Goal: Transaction & Acquisition: Purchase product/service

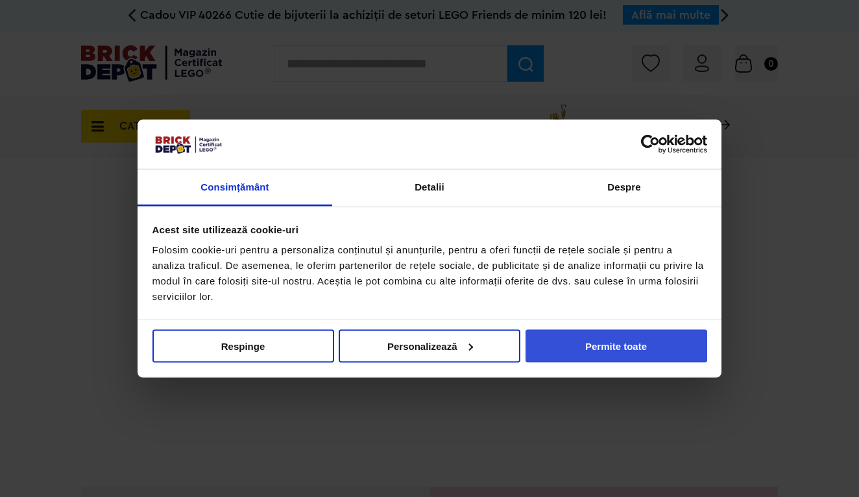
click at [632, 340] on button "Permite toate" at bounding box center [616, 345] width 182 height 33
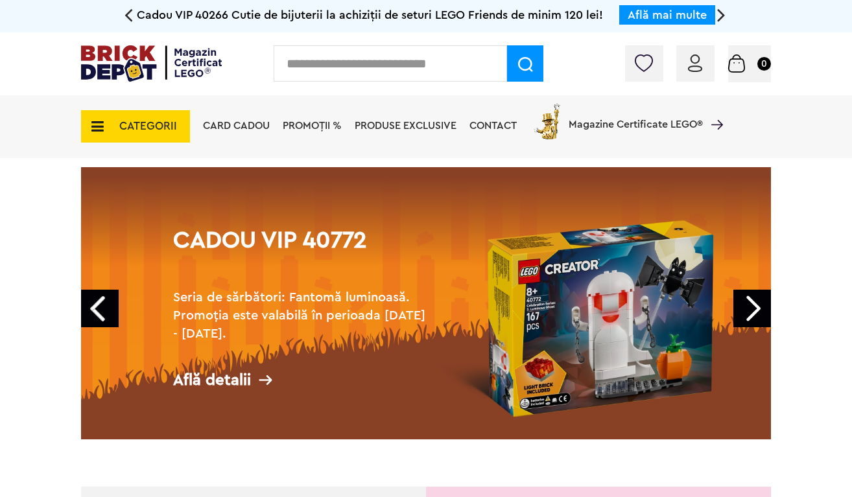
click at [700, 75] on div "Conectare" at bounding box center [695, 63] width 38 height 36
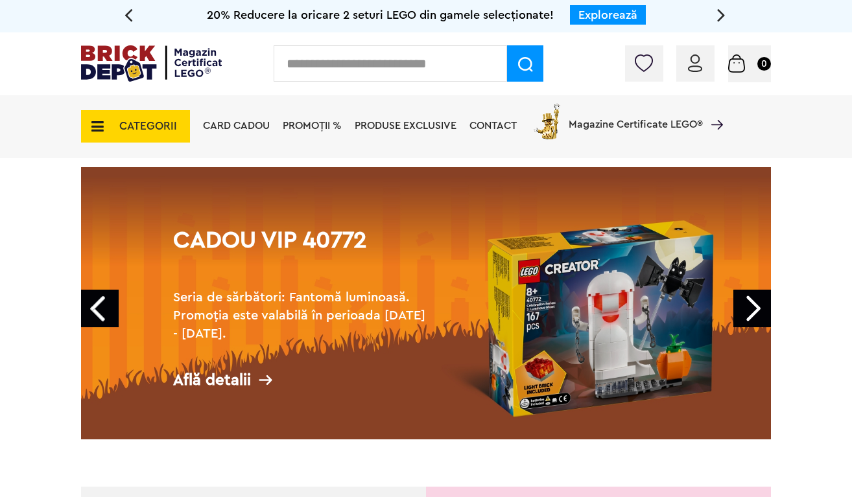
click at [694, 69] on img at bounding box center [695, 63] width 14 height 18
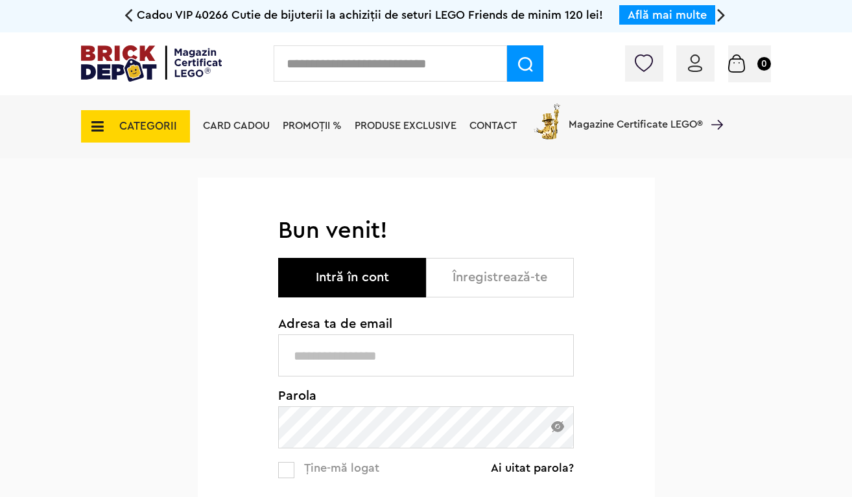
type input "**********"
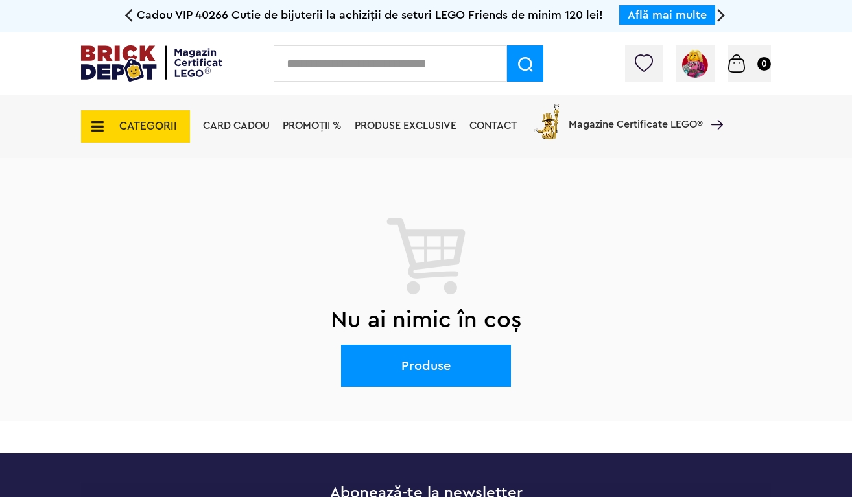
click at [104, 131] on span "CATEGORII" at bounding box center [135, 126] width 109 height 32
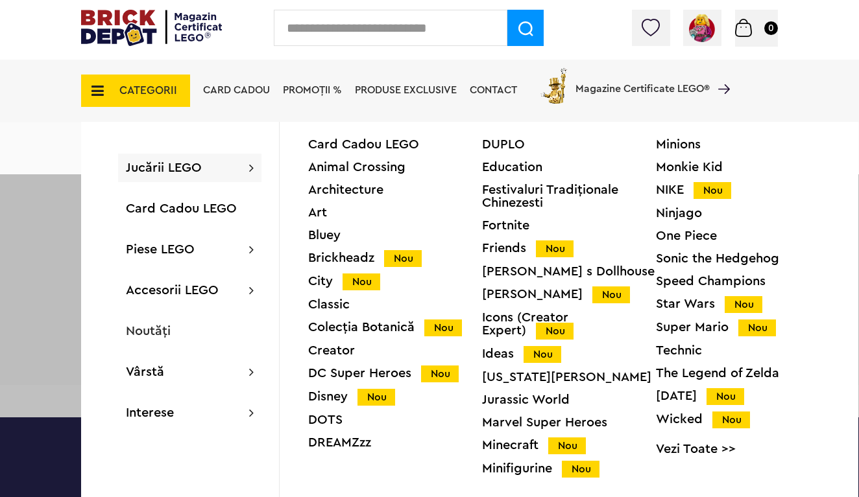
scroll to position [36, 0]
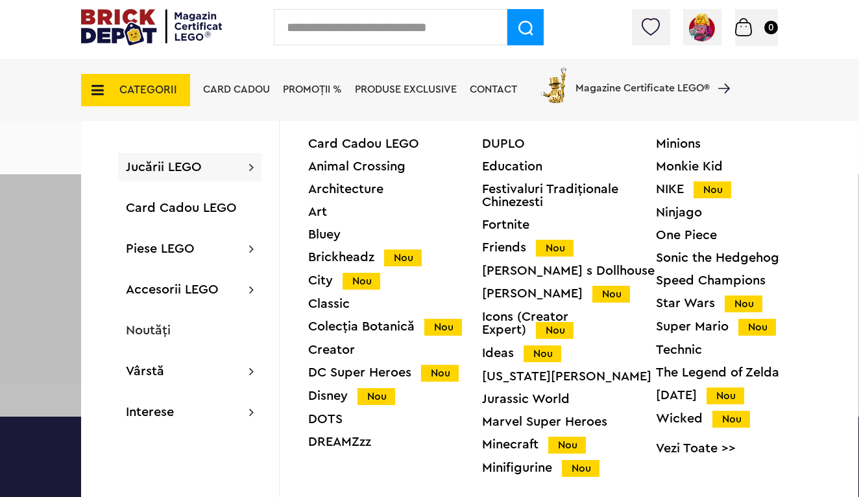
click at [718, 276] on div "Speed Champions" at bounding box center [743, 280] width 174 height 13
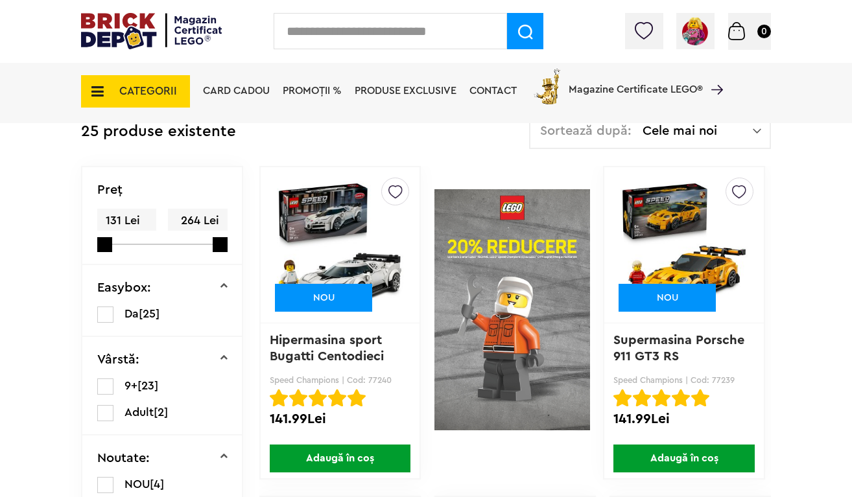
scroll to position [304, 0]
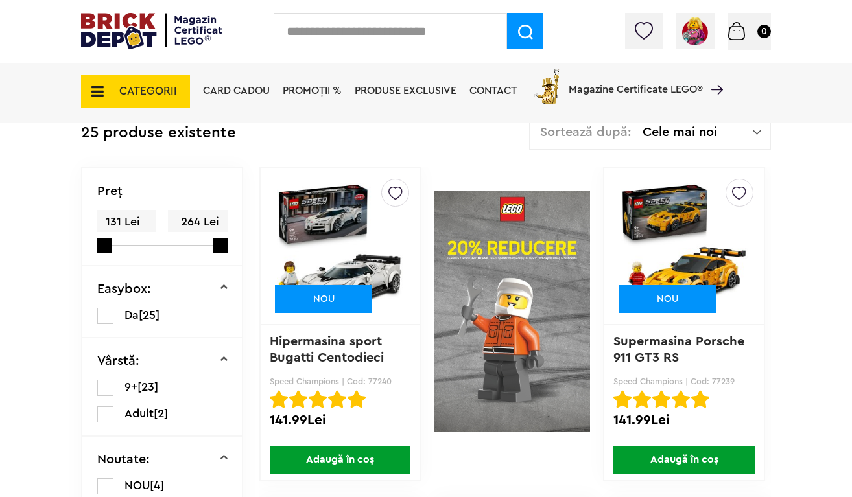
click at [476, 276] on img at bounding box center [513, 311] width 156 height 288
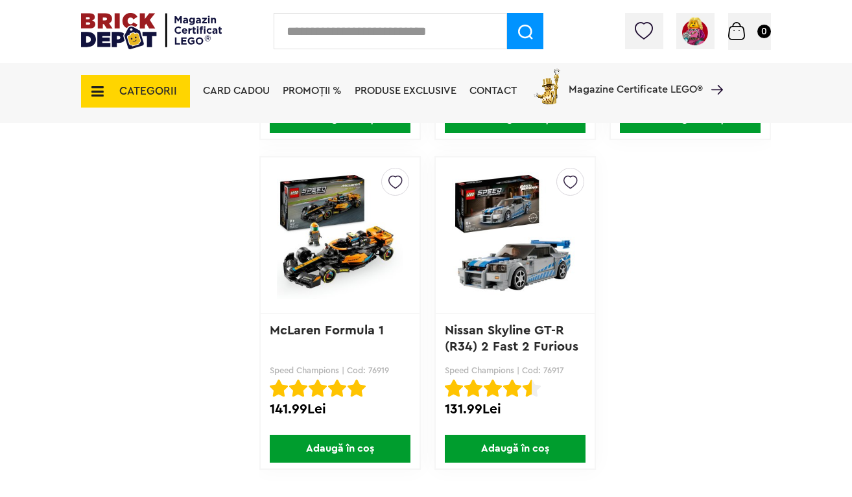
scroll to position [2960, 0]
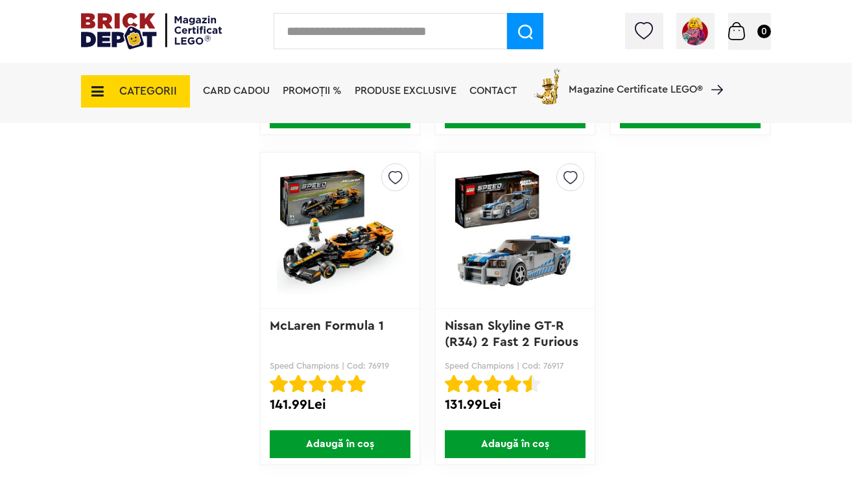
click at [467, 436] on span "Adaugă în coș" at bounding box center [515, 445] width 141 height 28
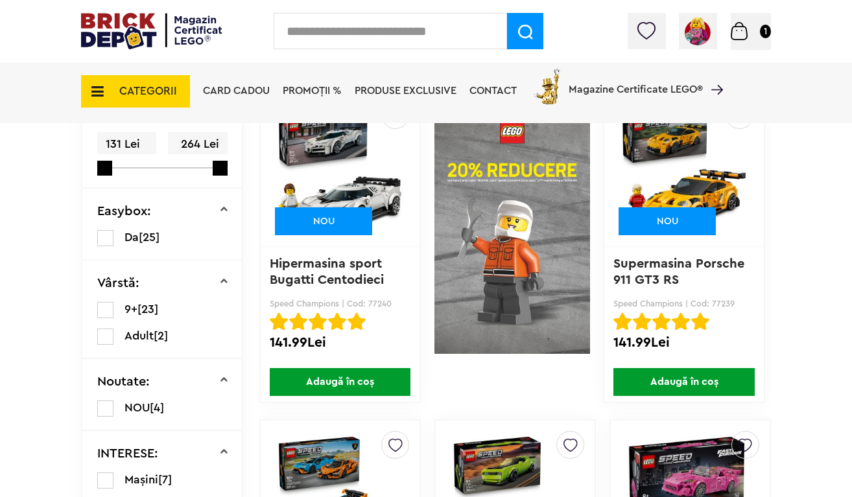
scroll to position [383, 0]
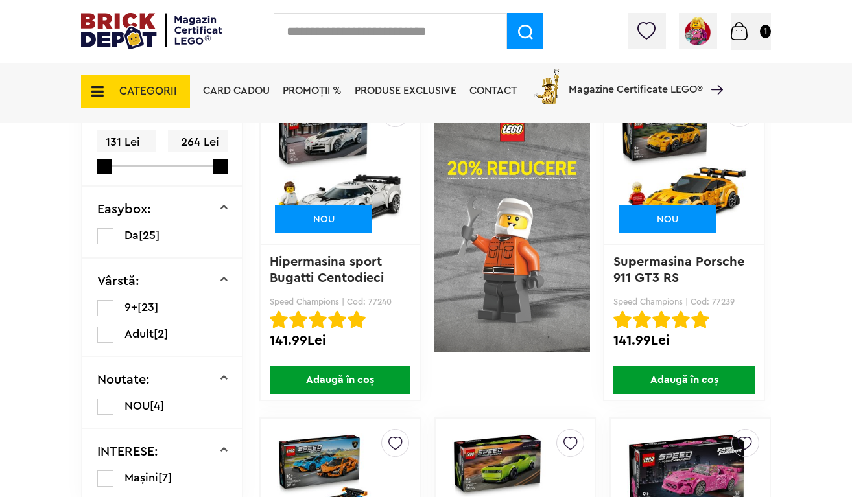
click at [628, 378] on span "Adaugă în coș" at bounding box center [684, 380] width 141 height 28
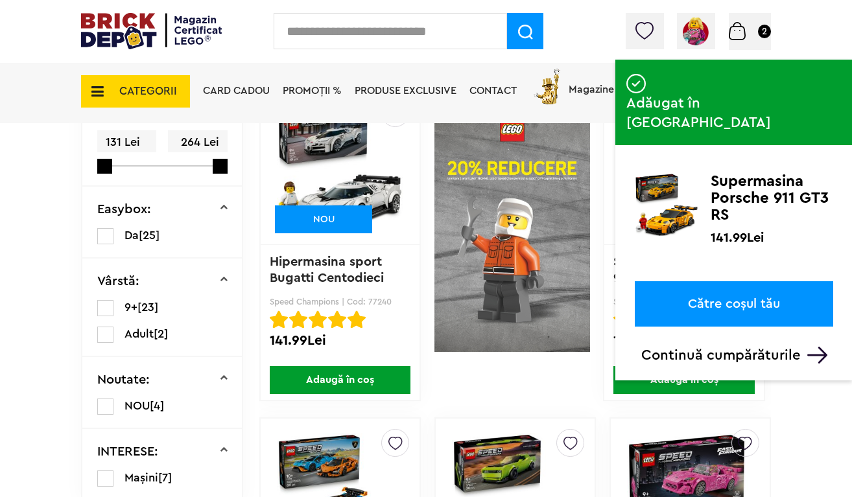
click at [686, 281] on link "Către coșul tău" at bounding box center [734, 303] width 198 height 45
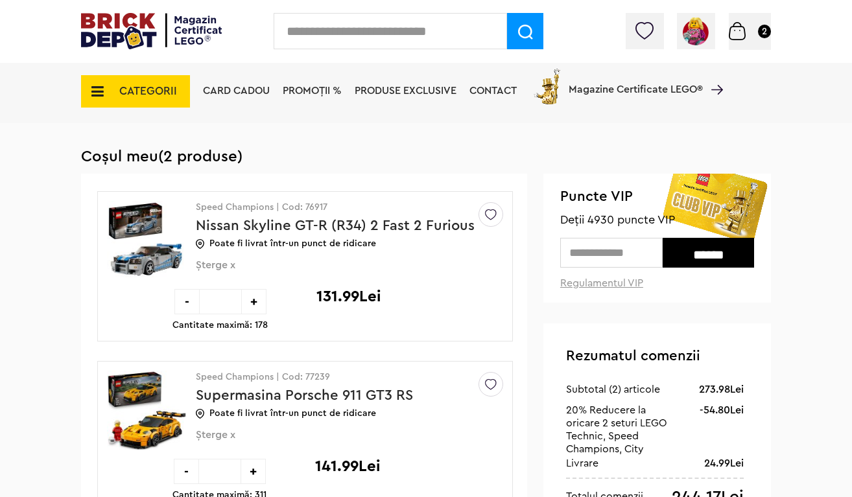
scroll to position [63, 0]
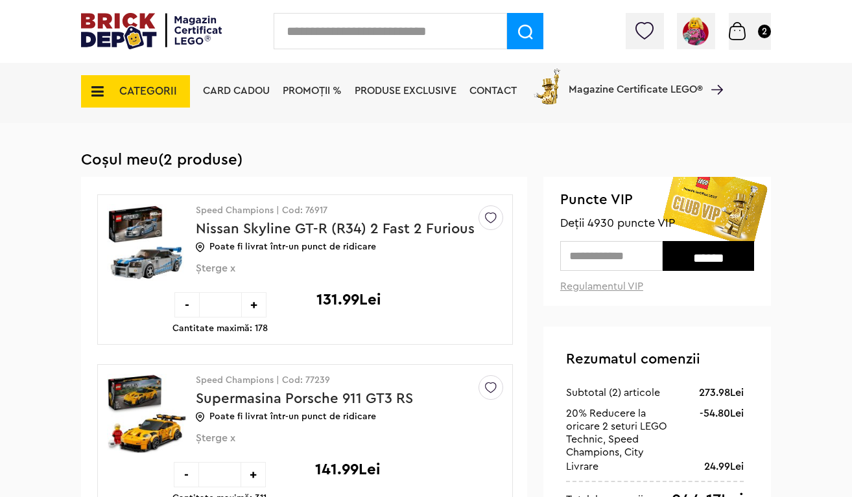
click at [610, 250] on input "text" at bounding box center [611, 256] width 102 height 30
type input "****"
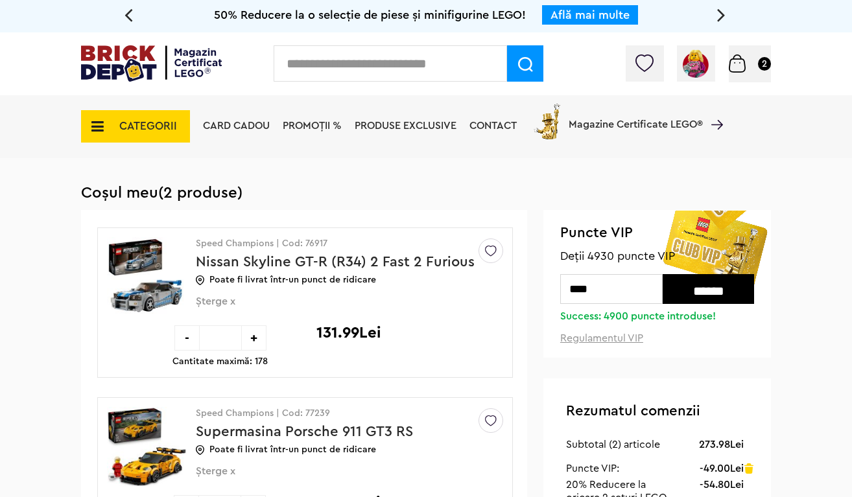
scroll to position [0, 0]
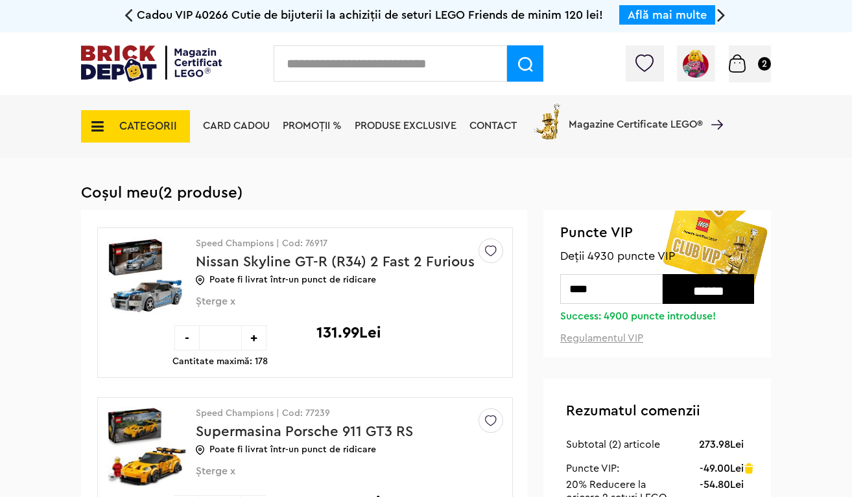
click at [548, 132] on img at bounding box center [550, 120] width 38 height 38
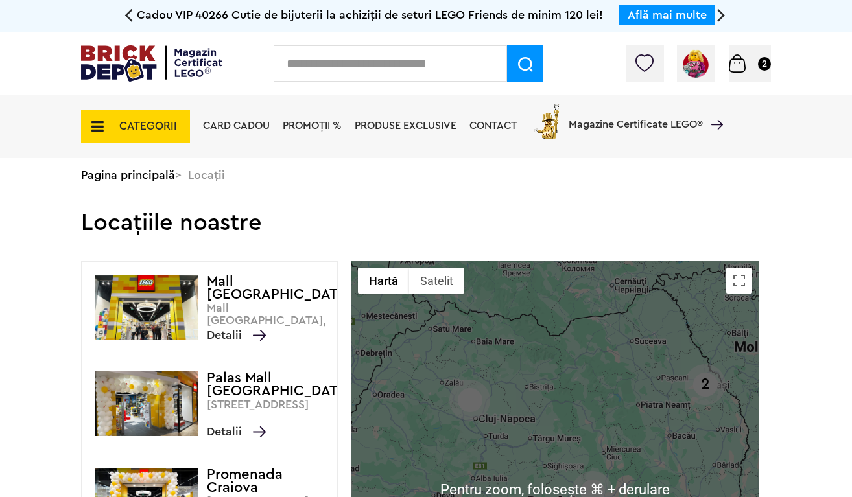
click at [438, 130] on span "Produse exclusive" at bounding box center [406, 126] width 102 height 10
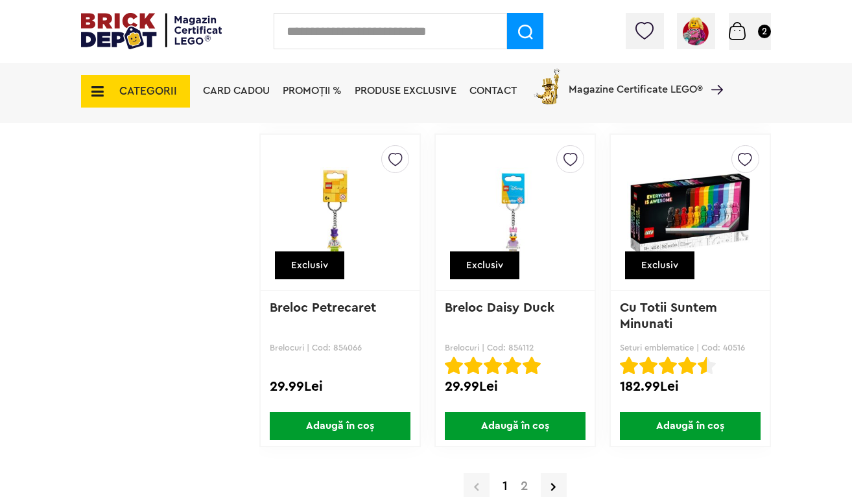
scroll to position [9984, 0]
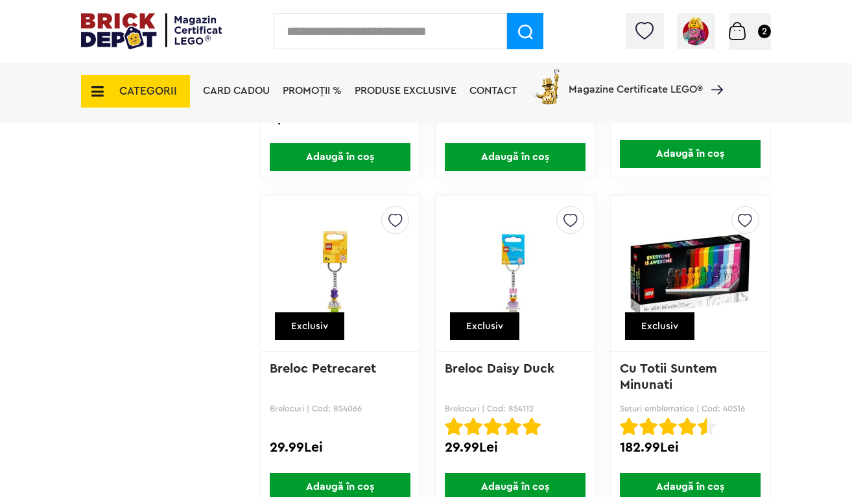
click at [322, 87] on span "PROMOȚII %" at bounding box center [312, 91] width 59 height 10
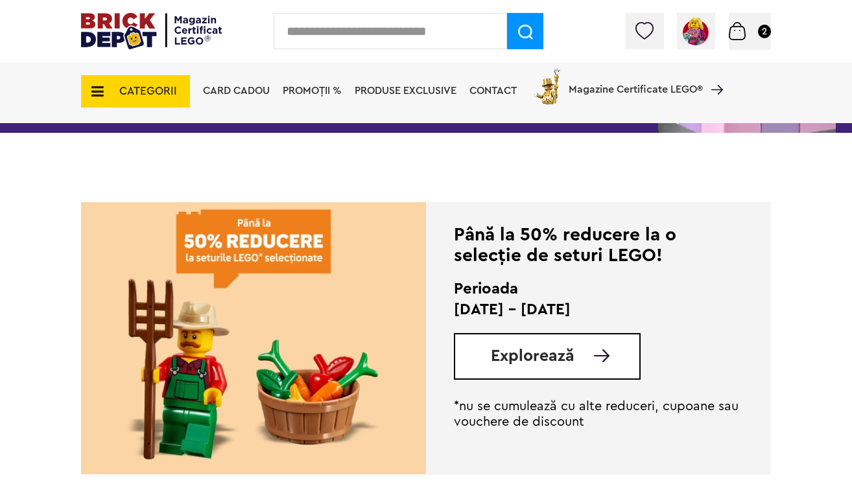
scroll to position [228, 0]
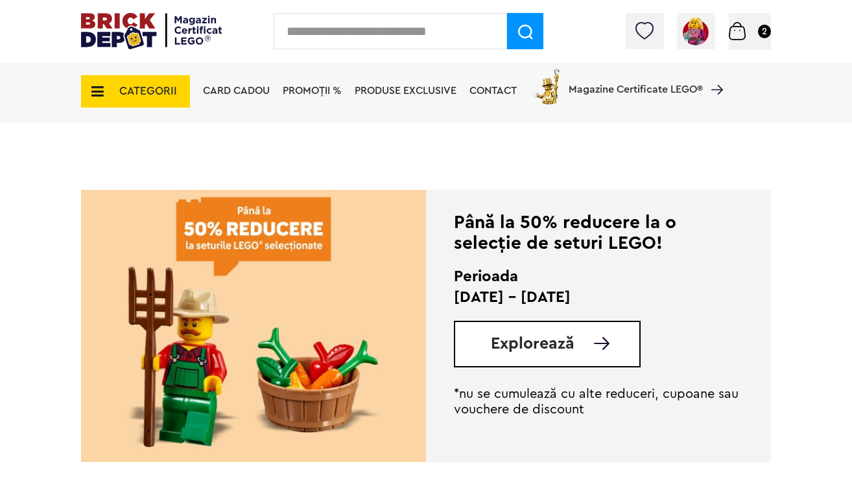
click at [541, 341] on span "Explorează" at bounding box center [533, 344] width 84 height 16
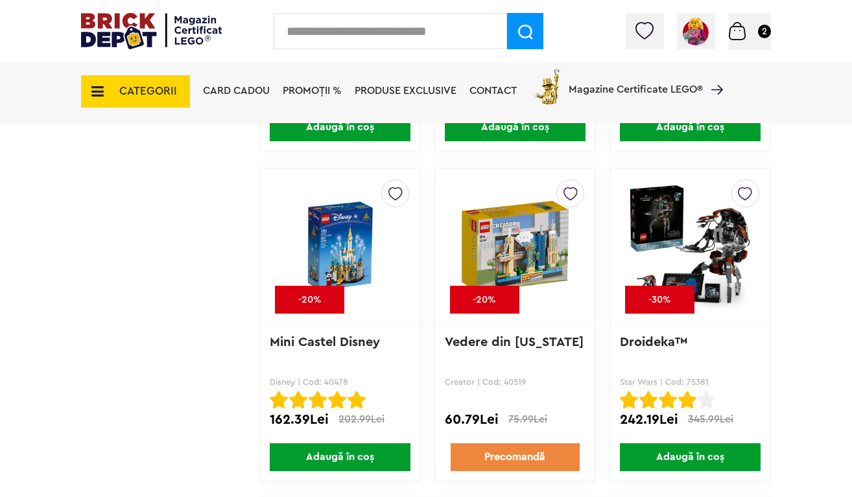
scroll to position [4030, 0]
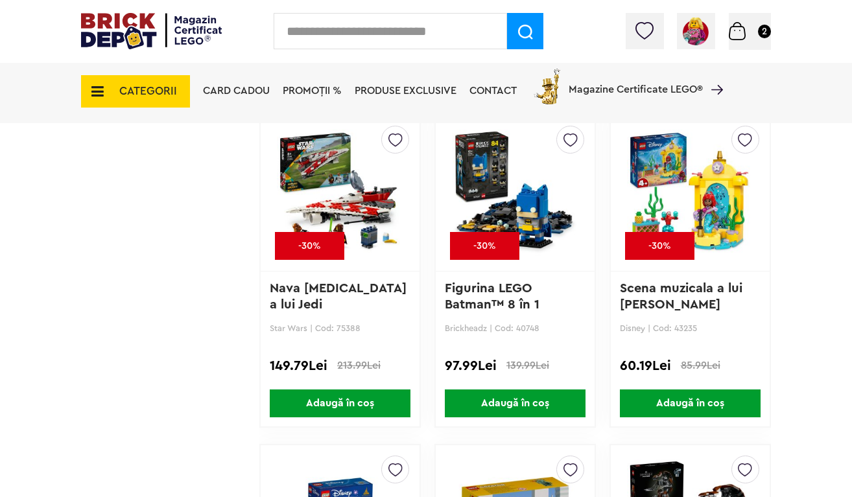
click at [285, 88] on span "PROMOȚII %" at bounding box center [312, 91] width 59 height 10
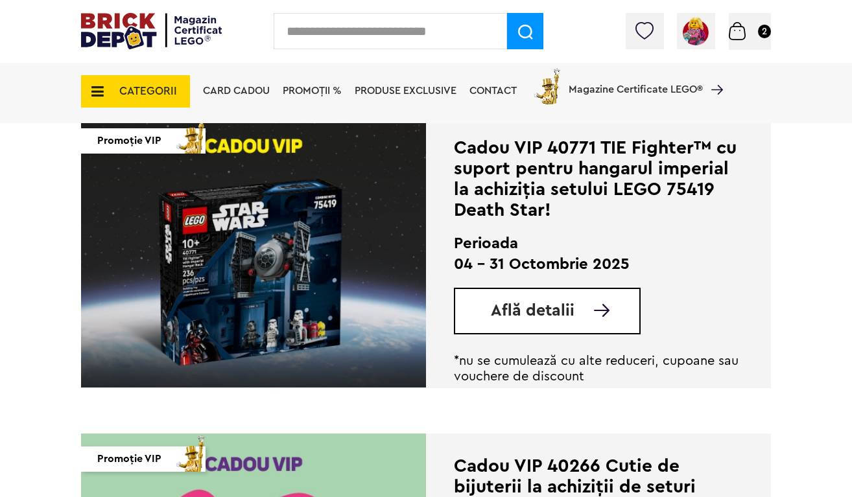
scroll to position [940, 0]
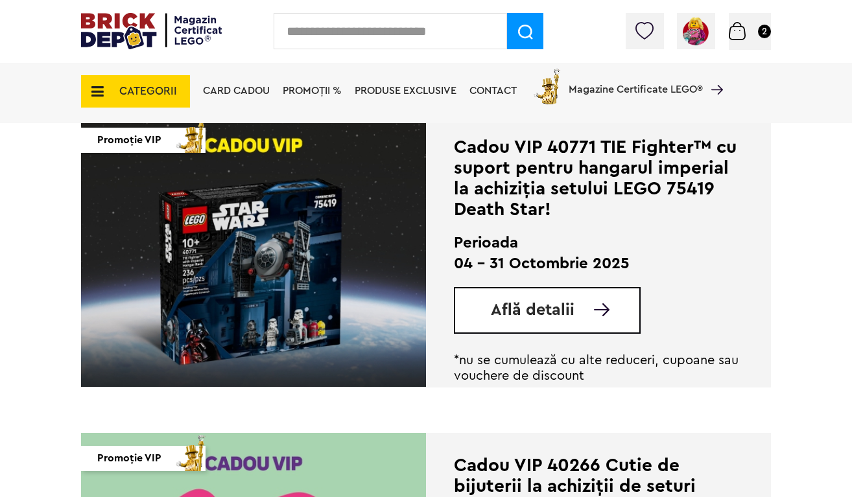
click at [584, 301] on div "Află detalii" at bounding box center [547, 310] width 187 height 47
click at [625, 312] on link "Află detalii" at bounding box center [565, 310] width 149 height 16
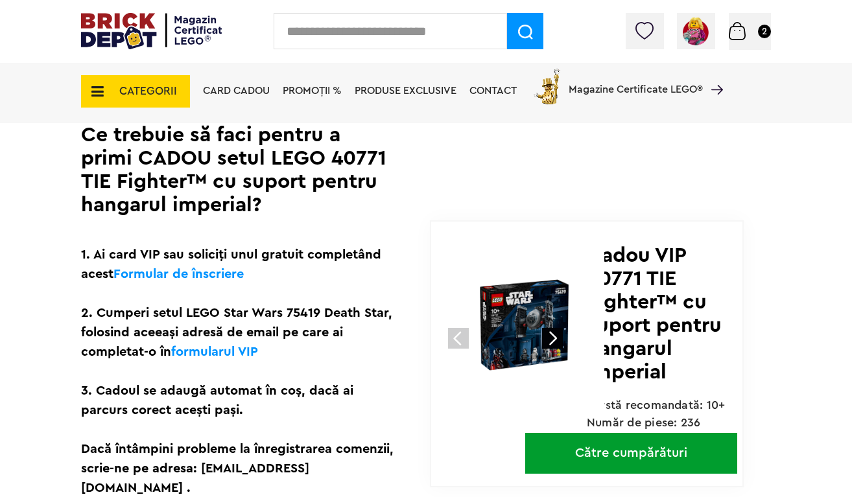
scroll to position [366, 0]
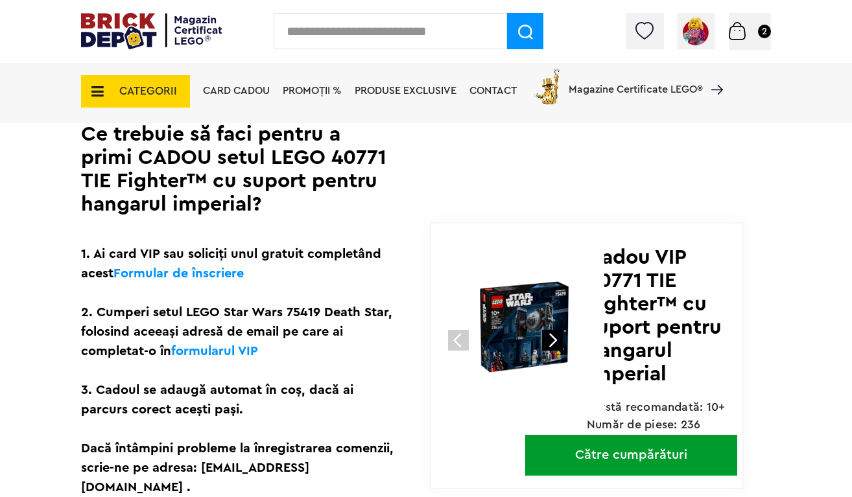
click at [672, 431] on span "Număr de piese: 236" at bounding box center [644, 425] width 114 height 12
click at [636, 472] on link "Către cumpărături" at bounding box center [631, 455] width 212 height 41
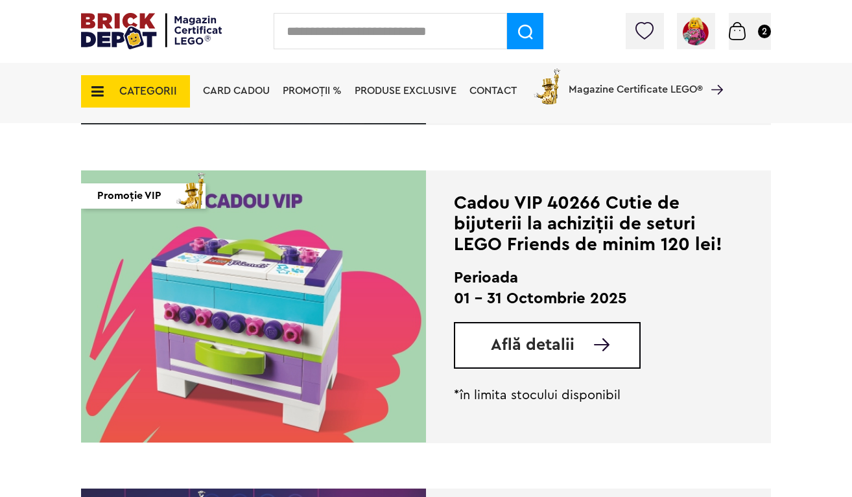
scroll to position [1206, 0]
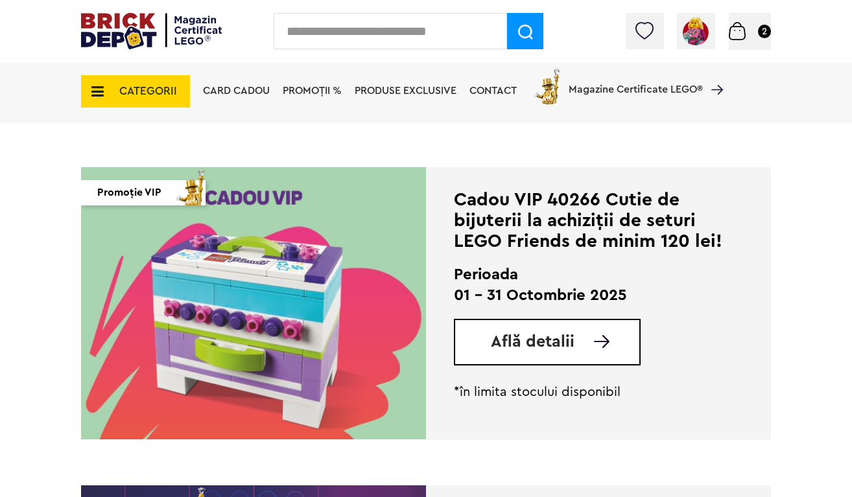
click at [586, 345] on link "Află detalii" at bounding box center [565, 342] width 149 height 16
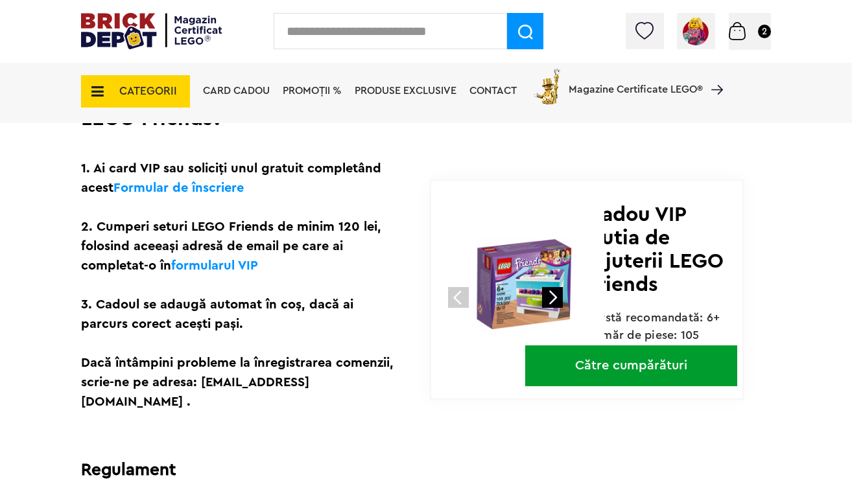
scroll to position [389, 0]
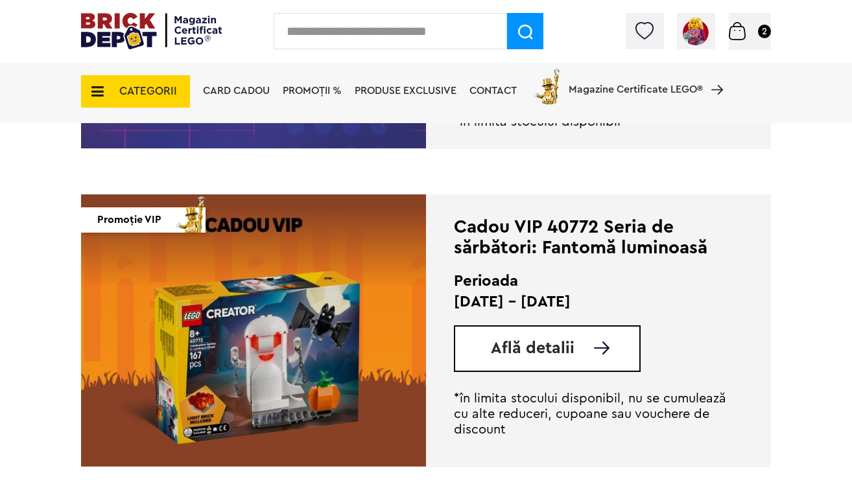
scroll to position [1819, 0]
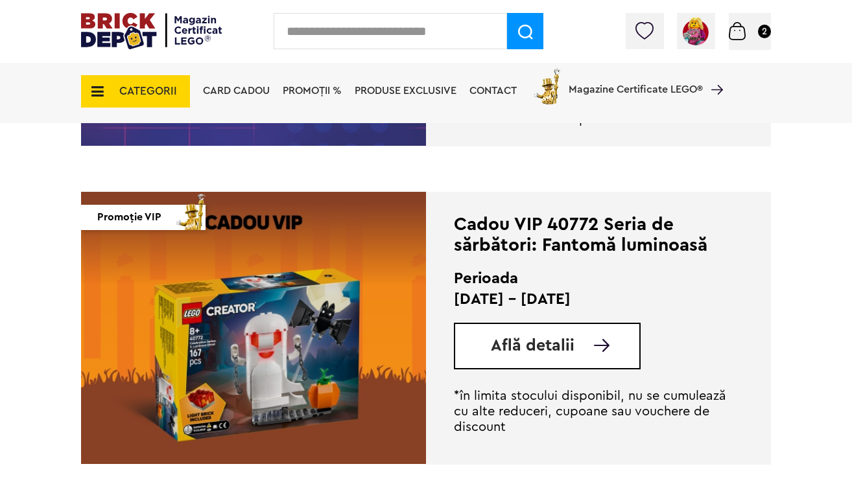
click at [573, 349] on span "Află detalii" at bounding box center [533, 346] width 84 height 16
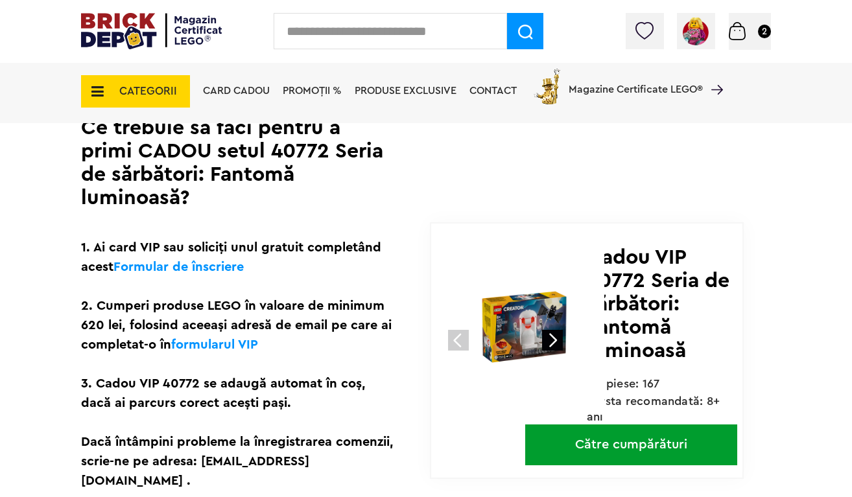
scroll to position [373, 0]
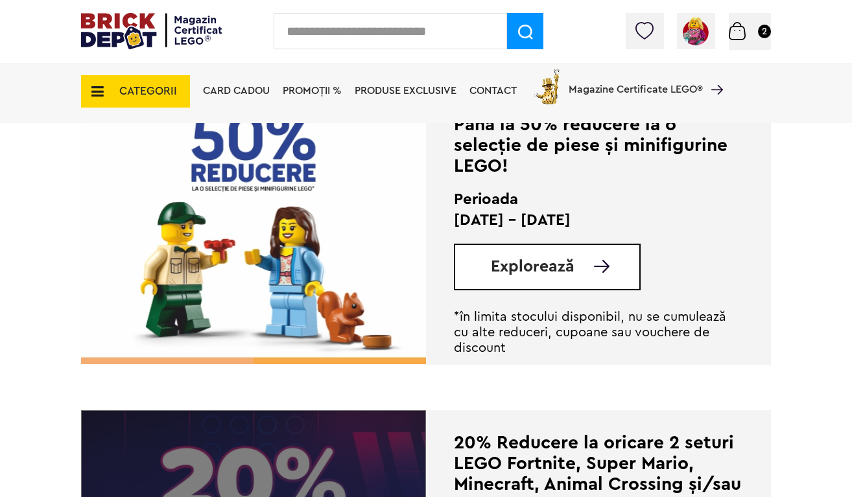
scroll to position [2243, 0]
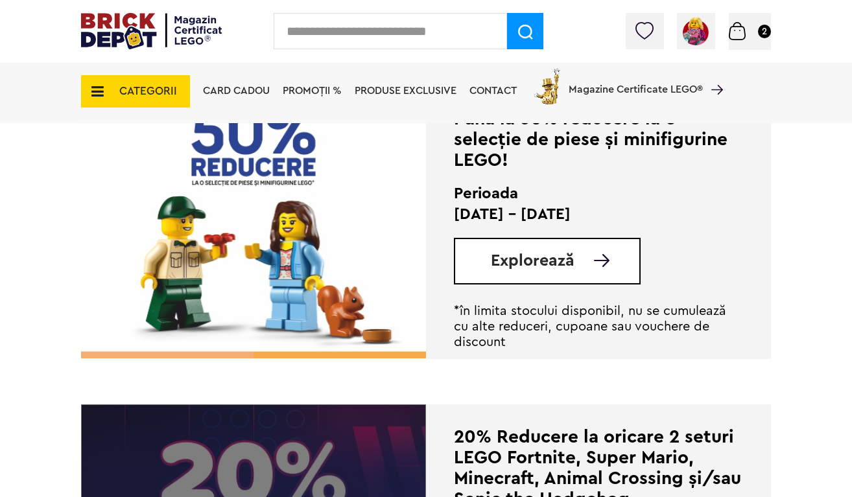
click at [562, 270] on div "Explorează" at bounding box center [547, 261] width 187 height 47
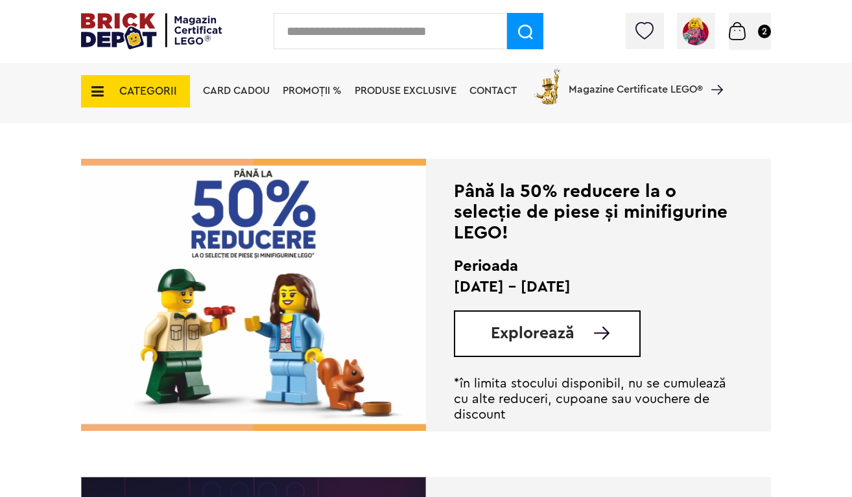
scroll to position [2131, 0]
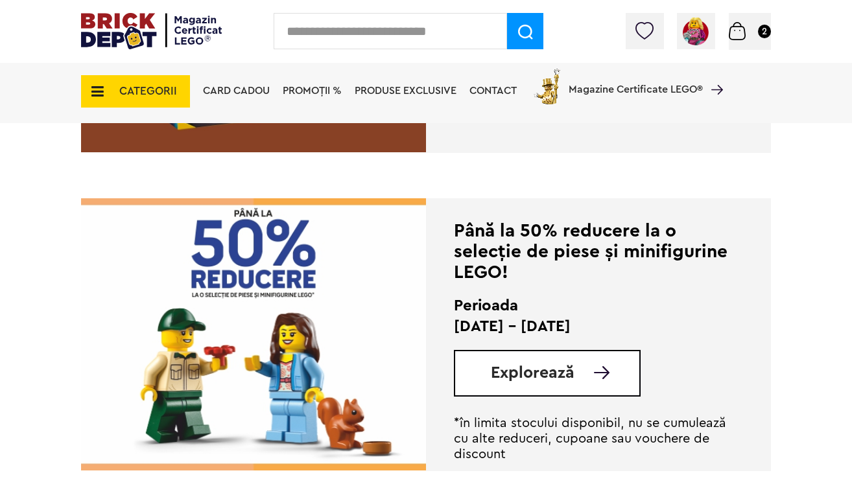
click at [608, 374] on img at bounding box center [602, 372] width 16 height 13
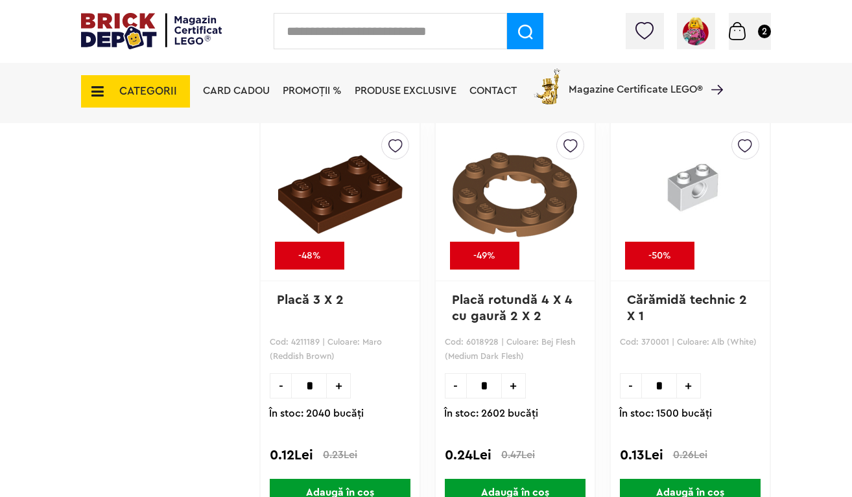
scroll to position [11332, 0]
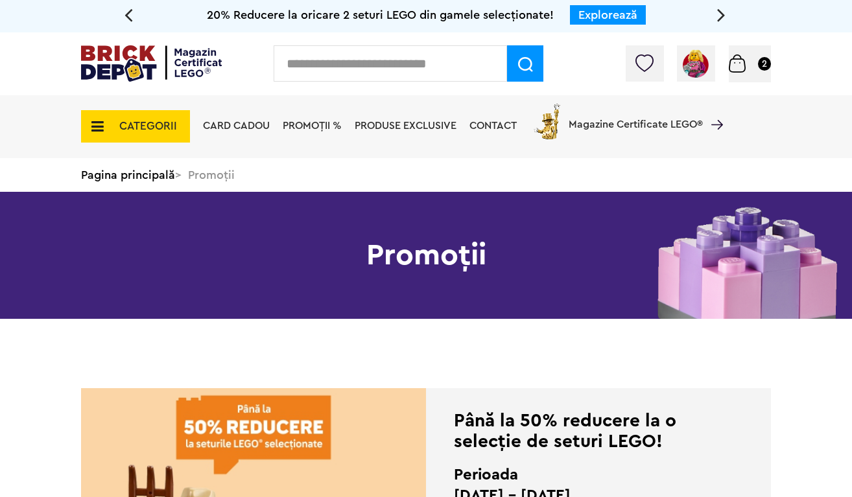
click at [230, 125] on span "Card Cadou" at bounding box center [236, 126] width 67 height 10
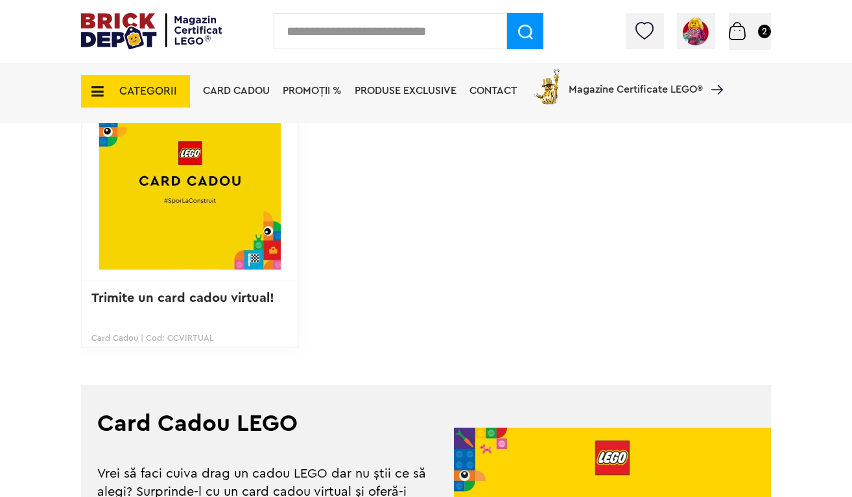
scroll to position [329, 0]
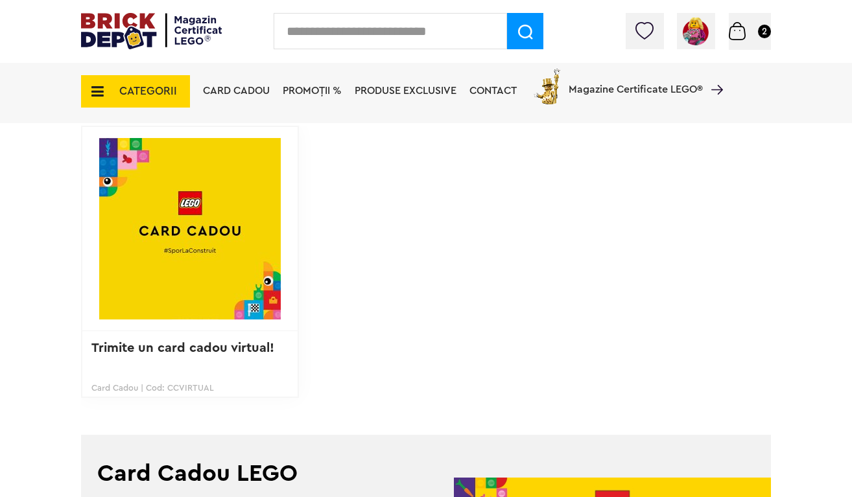
click at [159, 332] on div "fane ( 8 ) stef ( 0 ) Creează o listă nouă Trimite un card cadou virtual! Card …" at bounding box center [190, 262] width 218 height 272
click at [186, 357] on p "Trimite un card cadou virtual!" at bounding box center [189, 358] width 197 height 34
click at [208, 354] on link "Trimite un card cadou virtual!" at bounding box center [182, 348] width 183 height 13
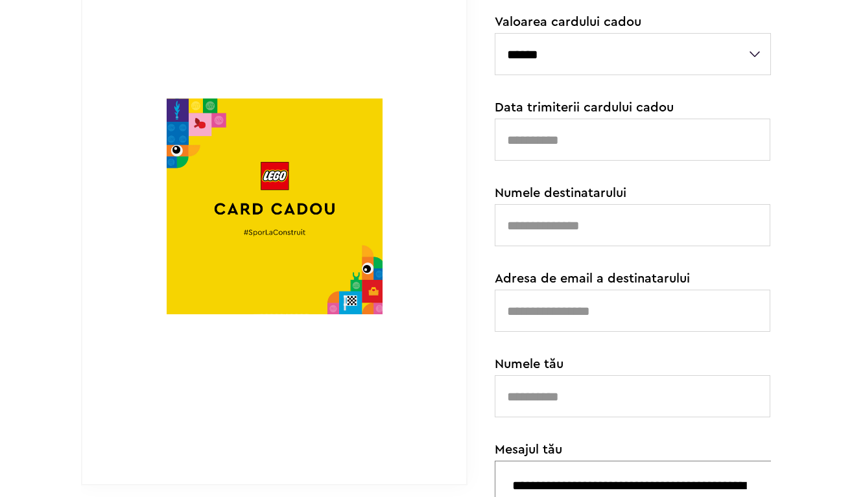
scroll to position [204, 0]
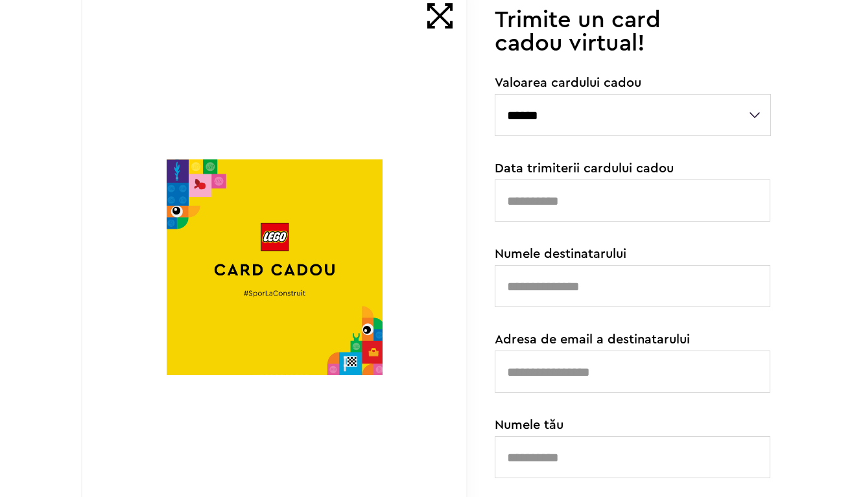
select select "***"
click at [575, 208] on input "Data trimiterii cardului cadou" at bounding box center [633, 201] width 276 height 42
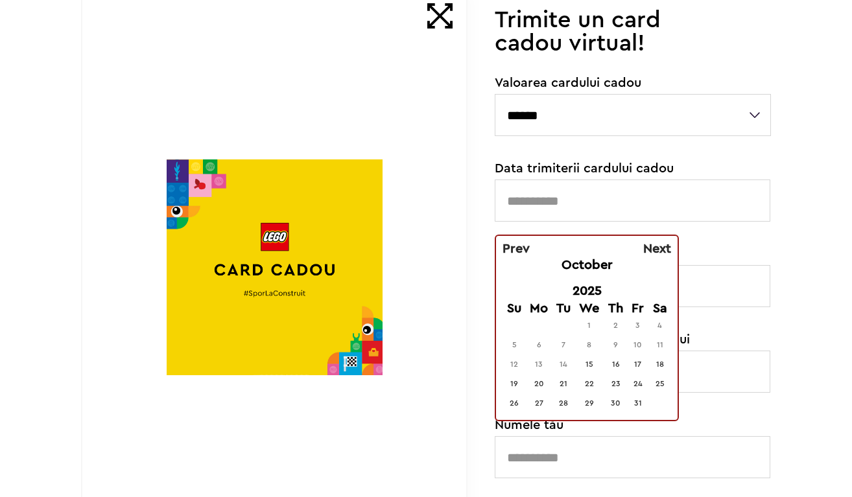
click at [662, 248] on span "Next" at bounding box center [657, 249] width 28 height 13
click at [520, 389] on td "16" at bounding box center [514, 384] width 21 height 18
type input "**********"
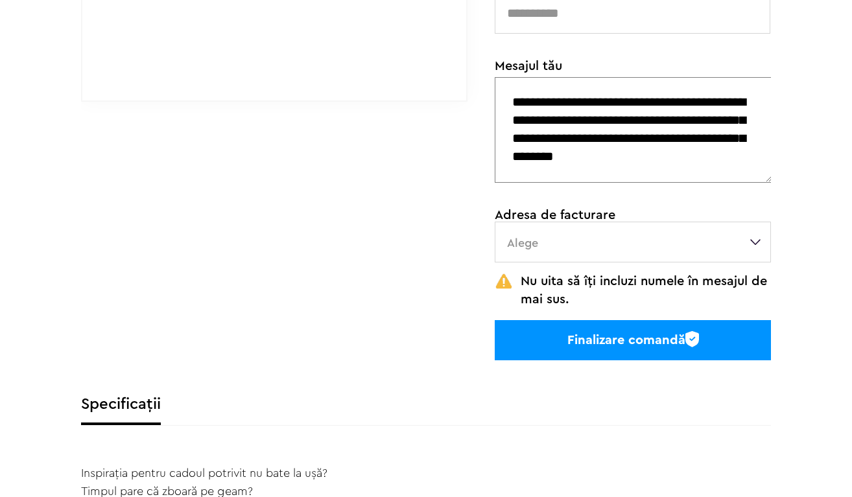
scroll to position [633, 0]
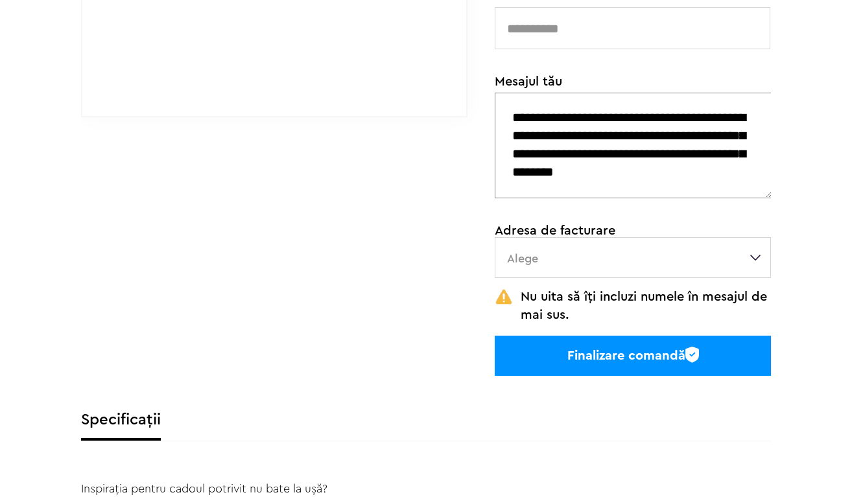
click at [614, 274] on label "Alege" at bounding box center [633, 257] width 276 height 41
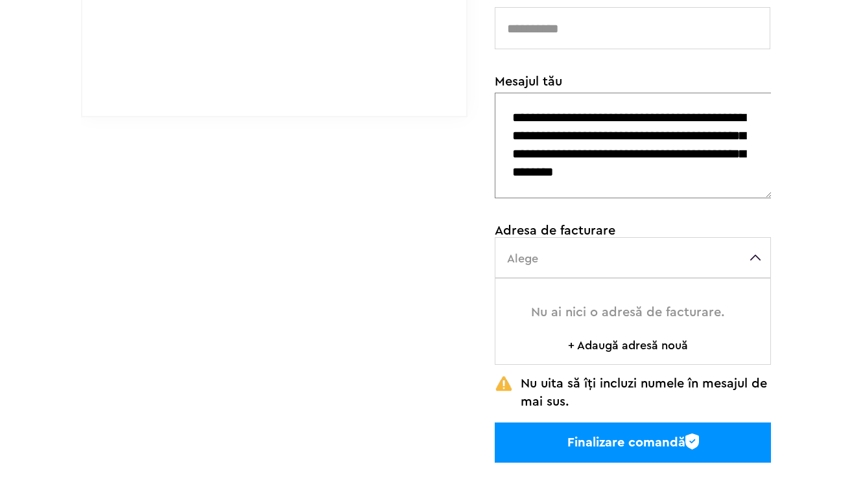
click at [614, 274] on label "Alege" at bounding box center [633, 257] width 276 height 41
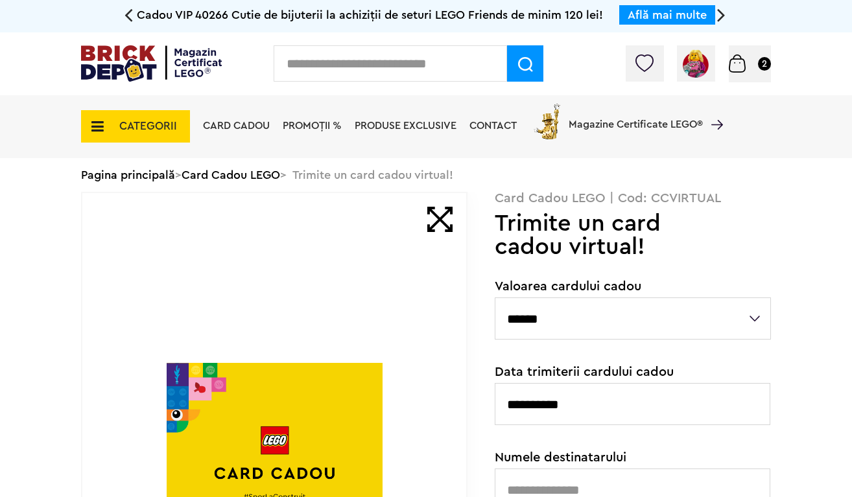
scroll to position [0, 0]
